Goal: Information Seeking & Learning: Learn about a topic

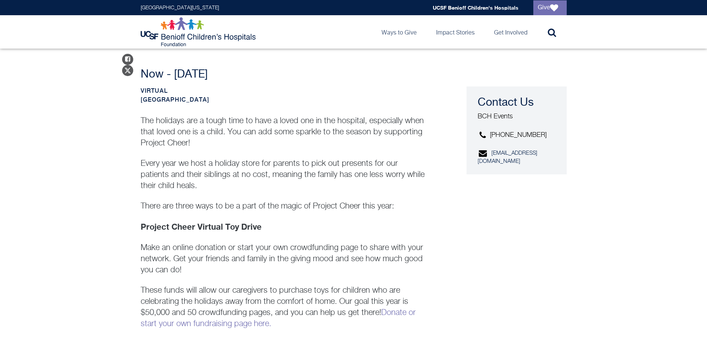
scroll to position [445, 0]
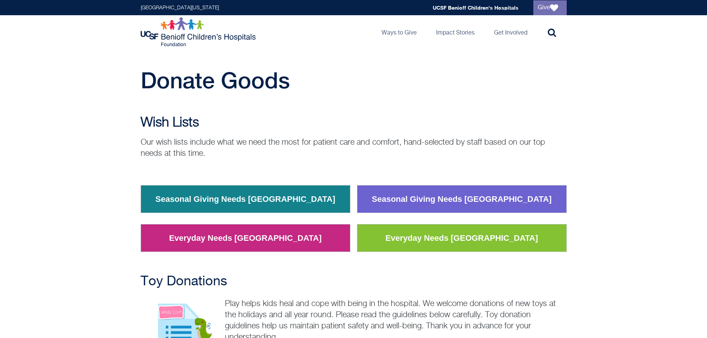
click at [277, 197] on link "Seasonal Giving Needs [GEOGRAPHIC_DATA]" at bounding box center [245, 199] width 191 height 19
